Goal: Check status: Check status

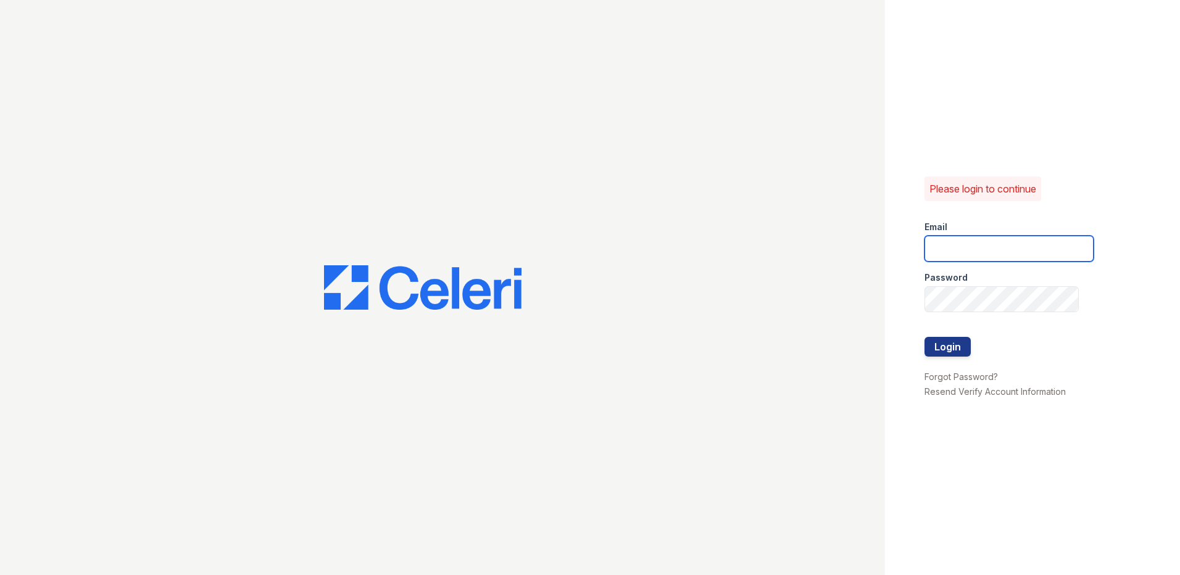
type input "LConde@trinity-pm.com"
click at [936, 333] on div at bounding box center [1008, 324] width 169 height 25
click at [936, 339] on button "Login" at bounding box center [947, 347] width 46 height 20
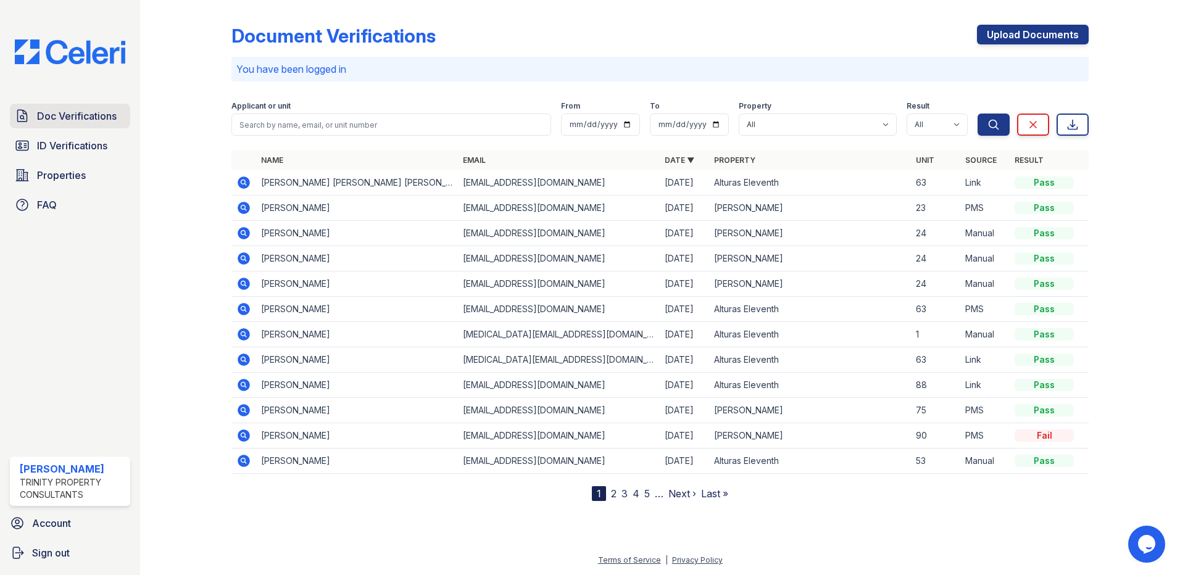
click at [38, 117] on span "Doc Verifications" at bounding box center [77, 116] width 80 height 15
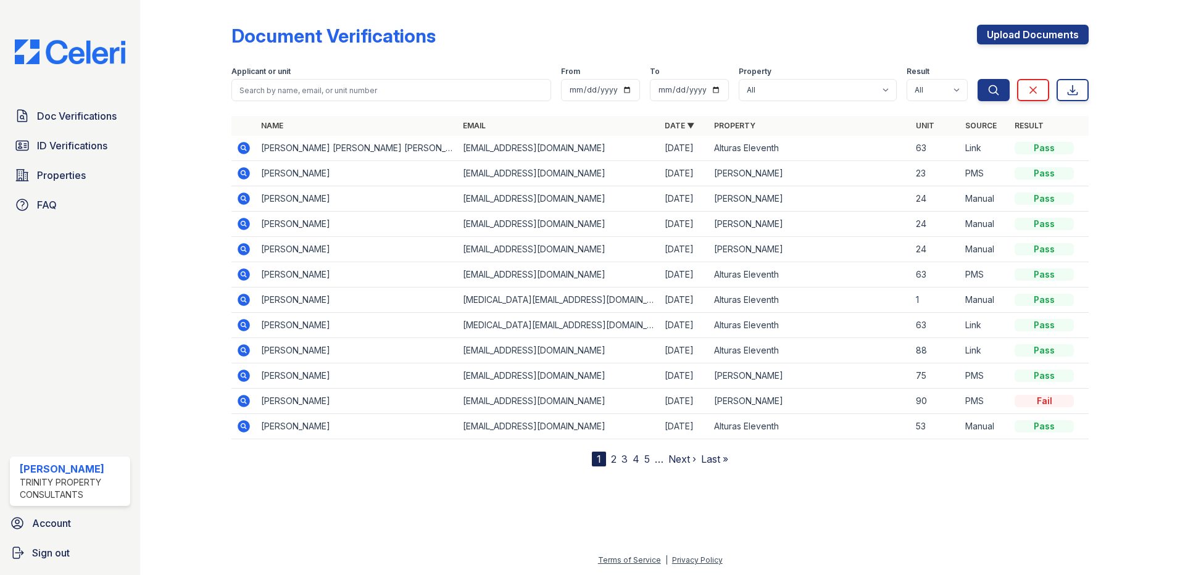
click at [244, 302] on icon at bounding box center [244, 300] width 12 height 12
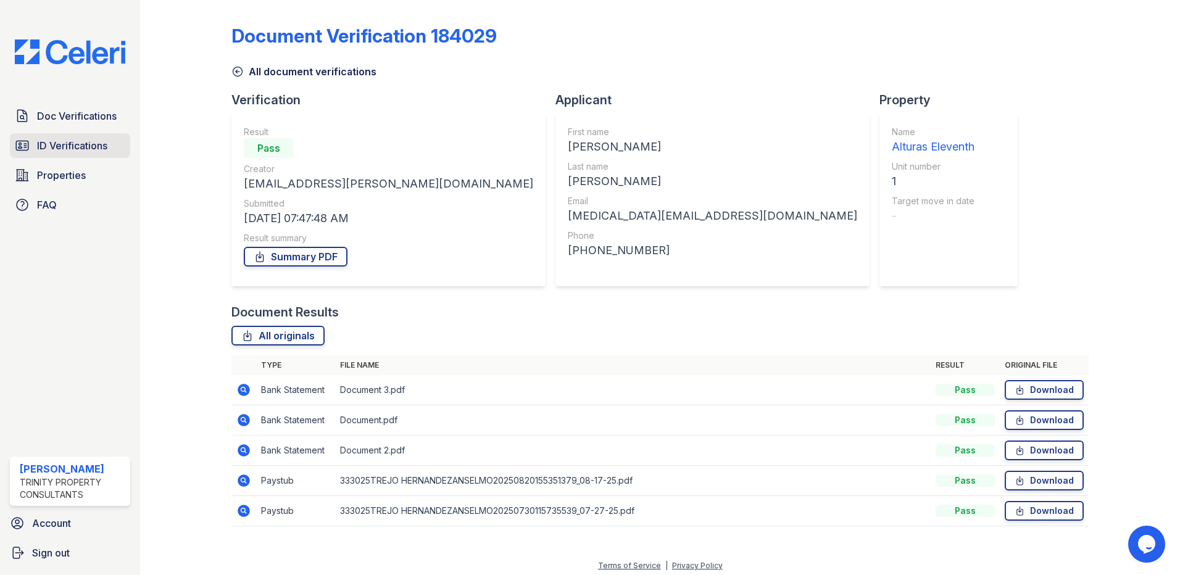
click at [57, 151] on span "ID Verifications" at bounding box center [72, 145] width 70 height 15
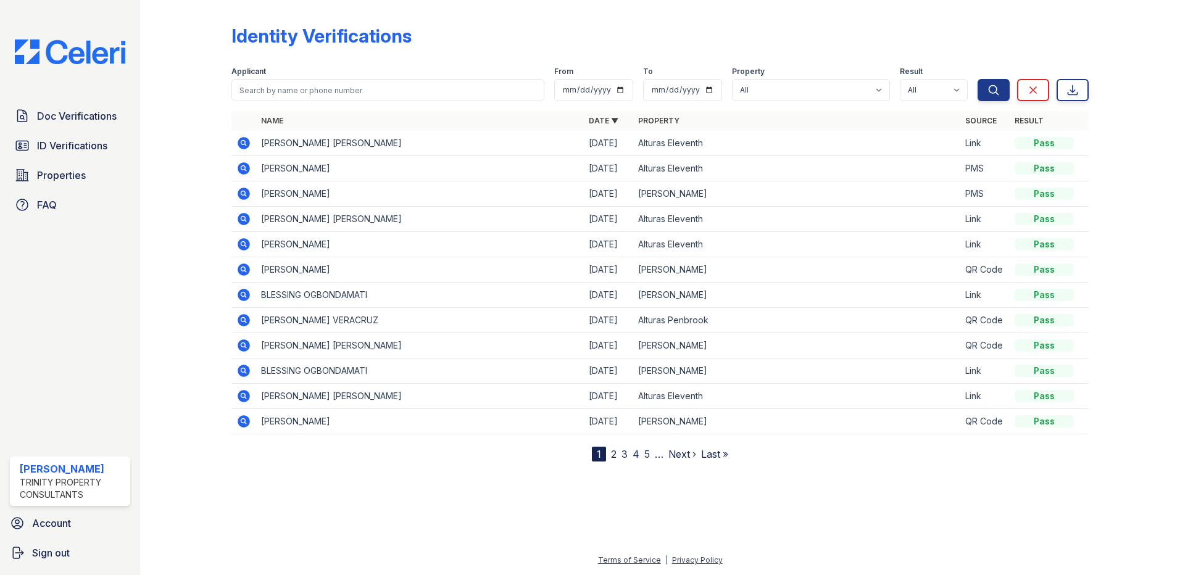
click at [243, 143] on icon at bounding box center [242, 142] width 3 height 3
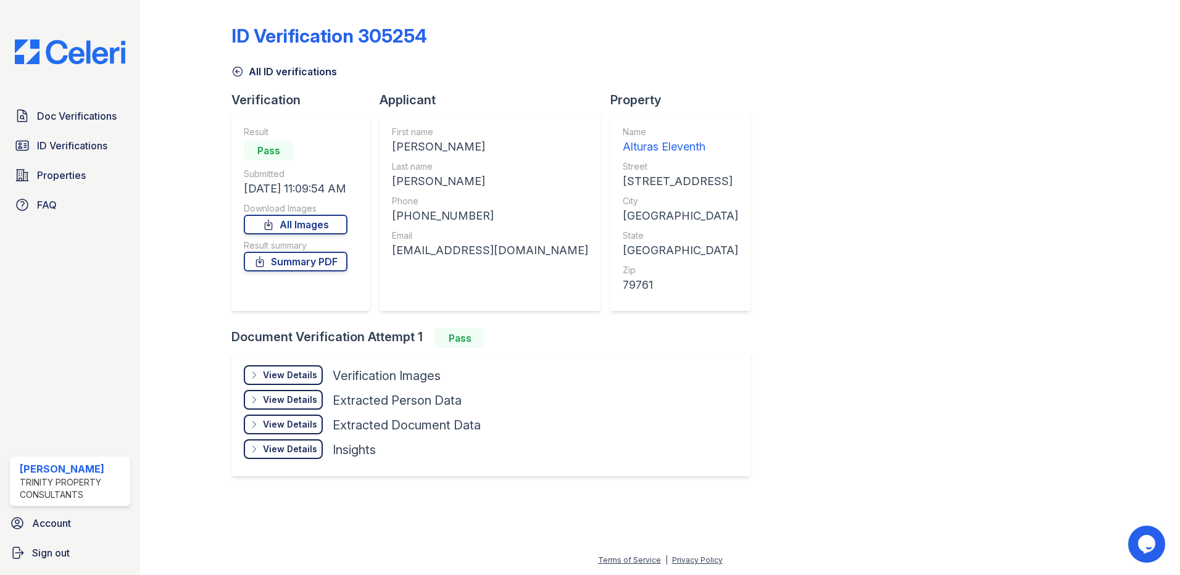
click at [291, 372] on div "View Details" at bounding box center [290, 375] width 54 height 12
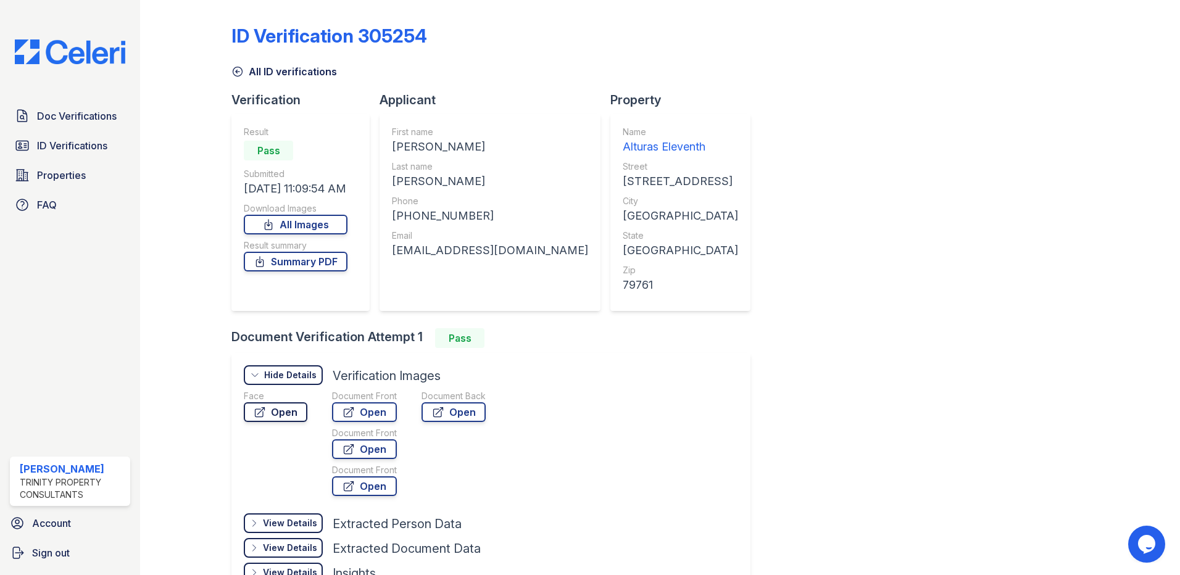
click at [276, 407] on link "Open" at bounding box center [276, 412] width 64 height 20
click at [291, 257] on link "Summary PDF" at bounding box center [296, 262] width 104 height 20
click at [33, 125] on link "Doc Verifications" at bounding box center [70, 116] width 120 height 25
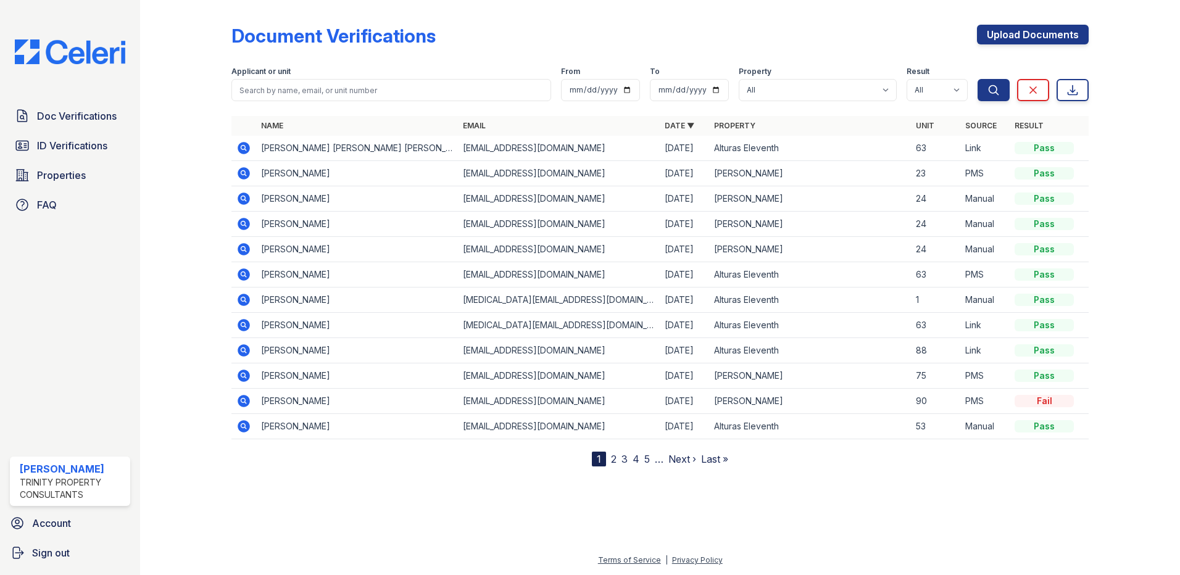
click at [244, 305] on icon at bounding box center [244, 300] width 12 height 12
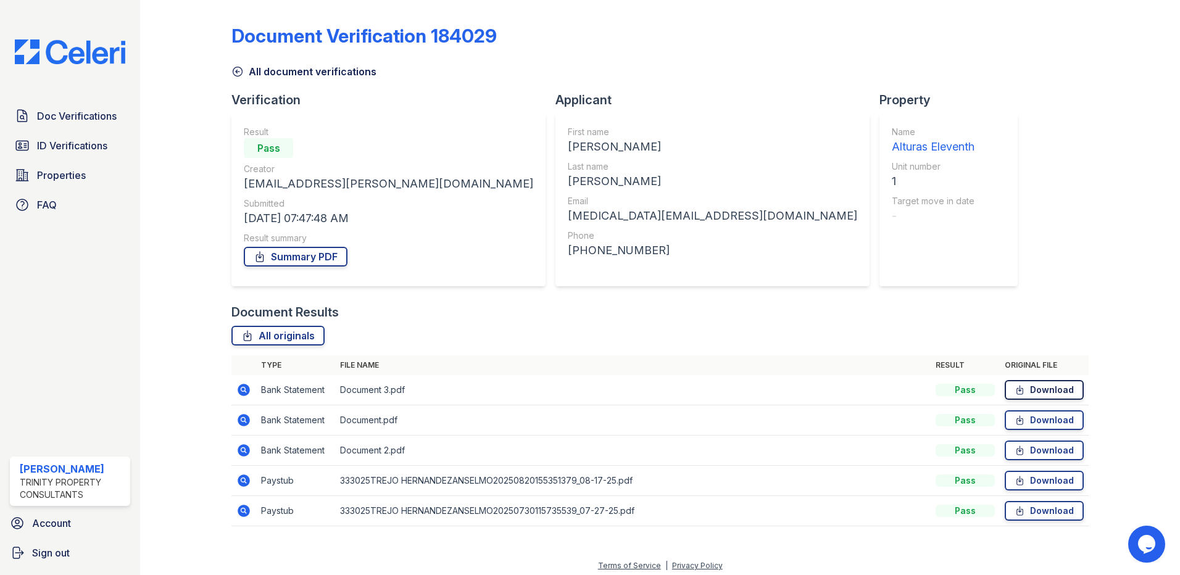
click at [1027, 386] on link "Download" at bounding box center [1043, 390] width 79 height 20
click at [1035, 420] on link "Download" at bounding box center [1043, 420] width 79 height 20
click at [1035, 452] on link "Download" at bounding box center [1043, 450] width 79 height 20
click at [1037, 480] on link "Download" at bounding box center [1043, 481] width 79 height 20
click at [1030, 505] on link "Download" at bounding box center [1043, 511] width 79 height 20
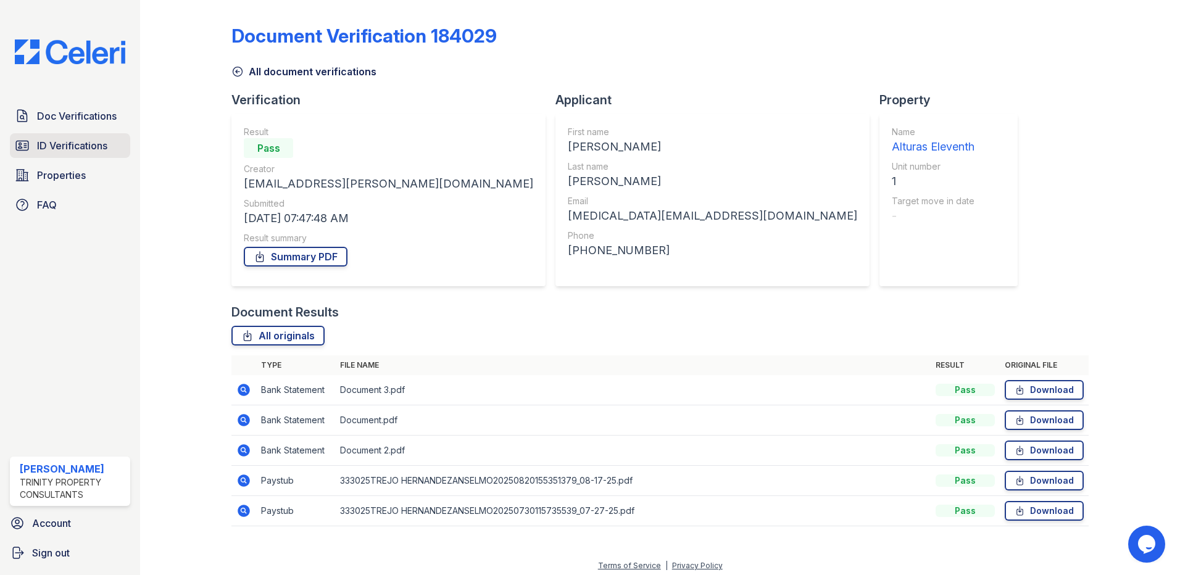
click at [105, 146] on span "ID Verifications" at bounding box center [72, 145] width 70 height 15
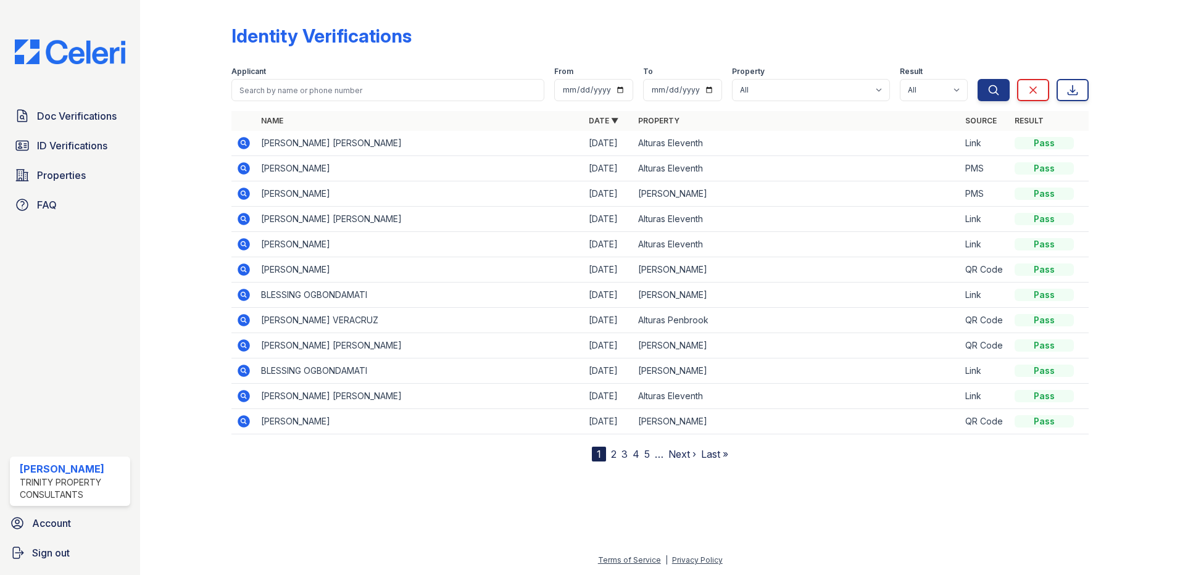
click at [105, 146] on span "ID Verifications" at bounding box center [72, 145] width 70 height 15
click at [68, 151] on span "ID Verifications" at bounding box center [72, 145] width 70 height 15
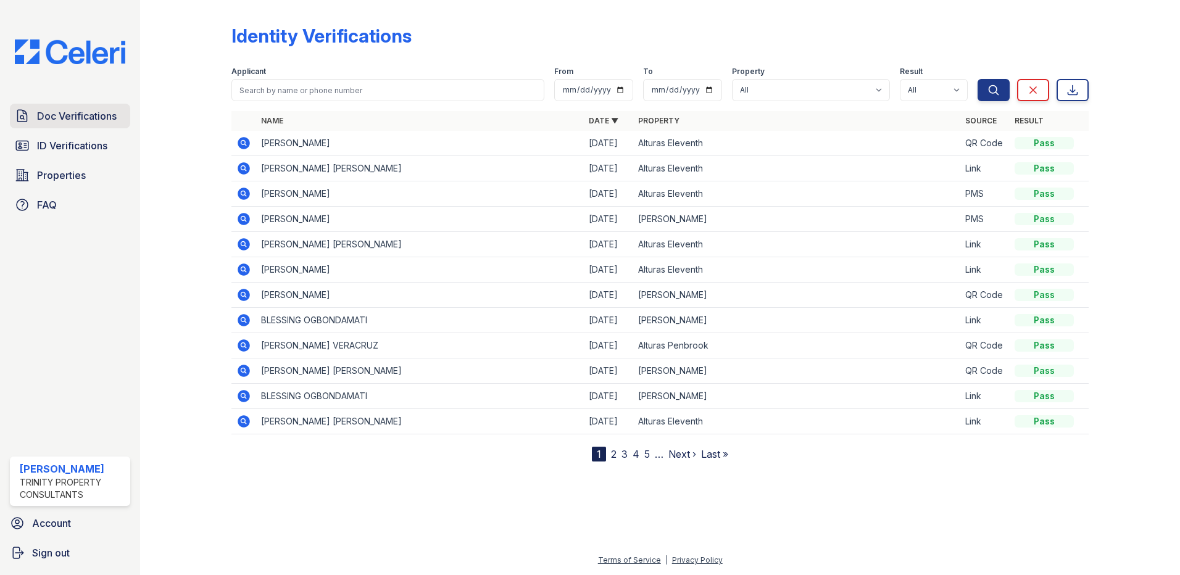
click at [68, 112] on span "Doc Verifications" at bounding box center [77, 116] width 80 height 15
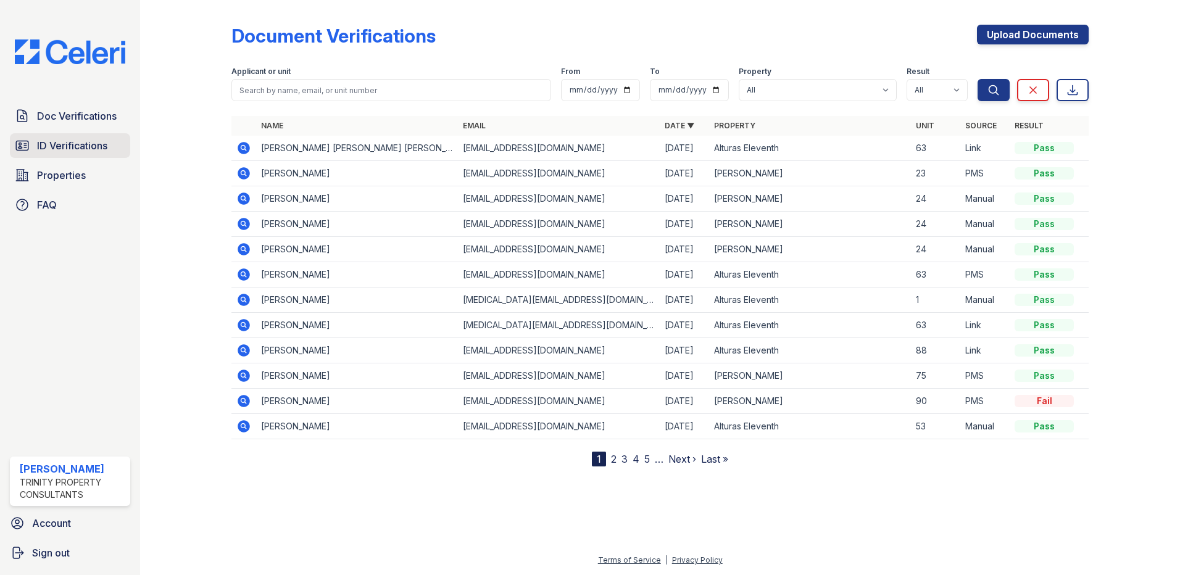
click at [97, 141] on span "ID Verifications" at bounding box center [72, 145] width 70 height 15
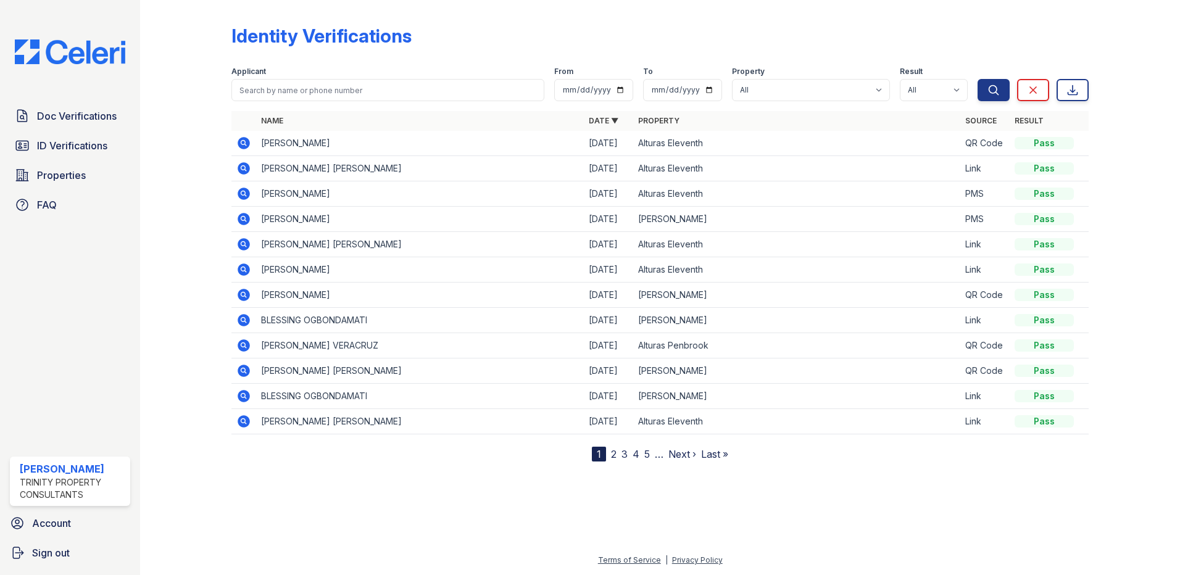
click at [242, 143] on icon at bounding box center [242, 142] width 3 height 3
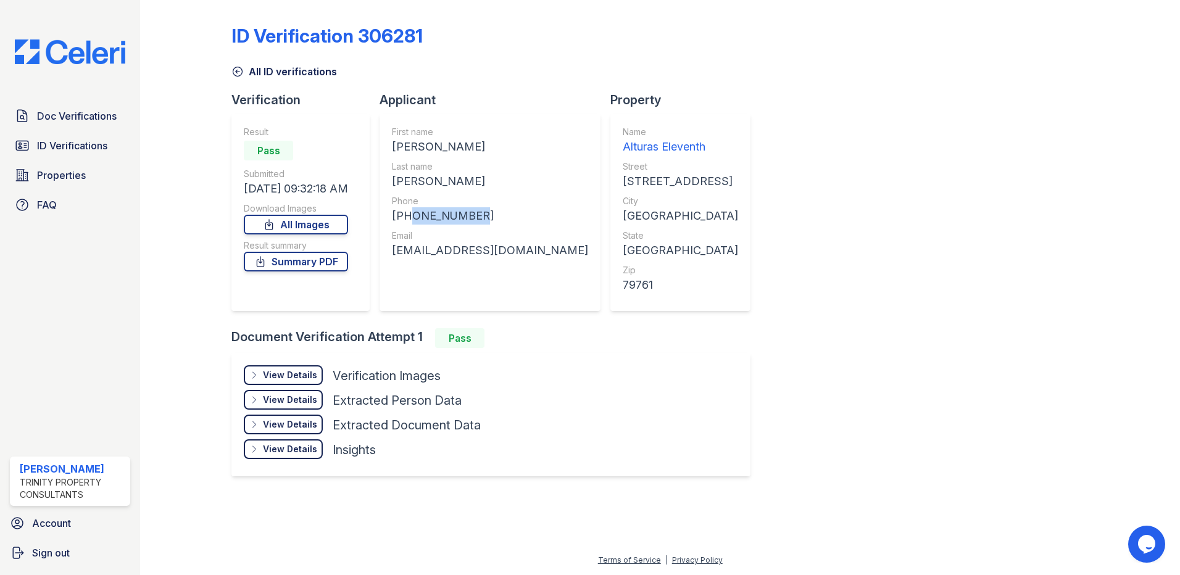
drag, startPoint x: 476, startPoint y: 217, endPoint x: 410, endPoint y: 221, distance: 66.8
click at [410, 221] on div "[PHONE_NUMBER]" at bounding box center [490, 215] width 196 height 17
copy div "4326643437"
drag, startPoint x: 547, startPoint y: 256, endPoint x: 386, endPoint y: 263, distance: 160.5
click at [386, 263] on div "First name [PERSON_NAME] Last name [PERSON_NAME] Phone [PHONE_NUMBER] Email [EM…" at bounding box center [489, 212] width 221 height 197
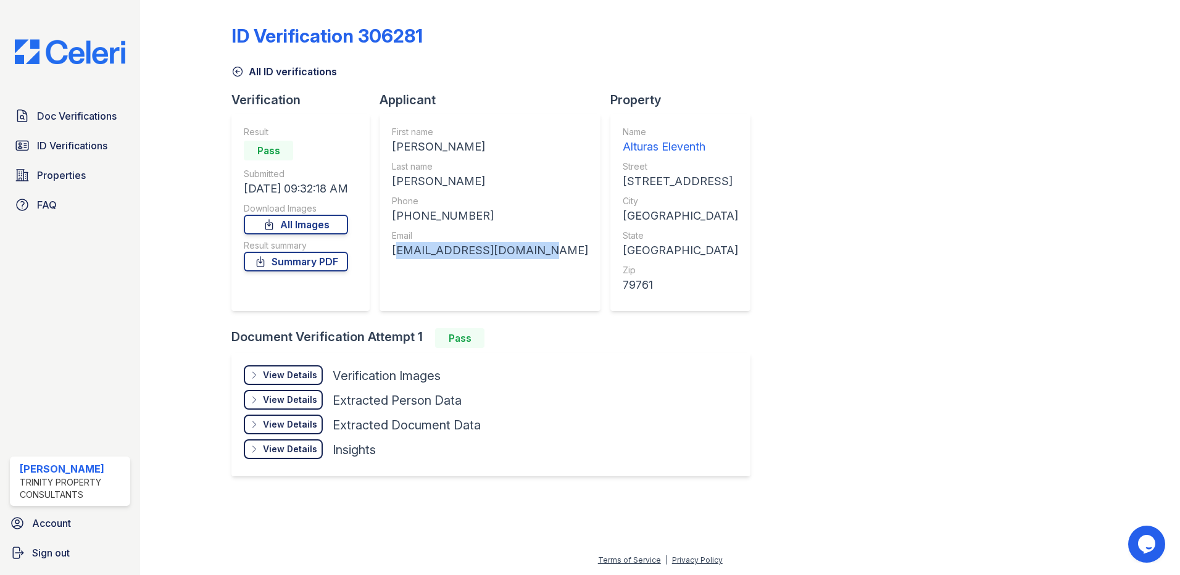
drag, startPoint x: 386, startPoint y: 263, endPoint x: 474, endPoint y: 254, distance: 88.6
copy div "[EMAIL_ADDRESS][DOMAIN_NAME]"
